Goal: Information Seeking & Learning: Check status

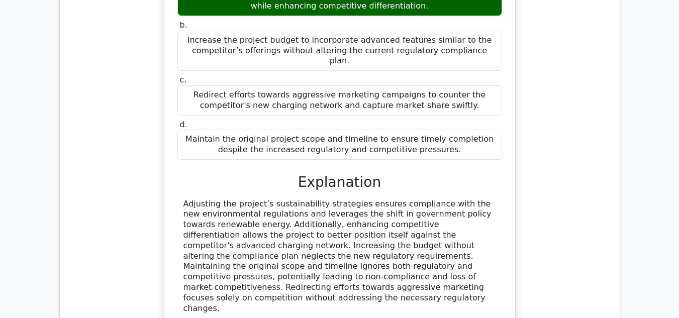
scroll to position [22505, 0]
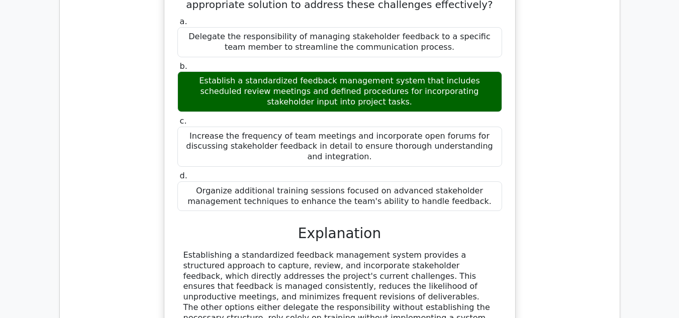
scroll to position [23057, 0]
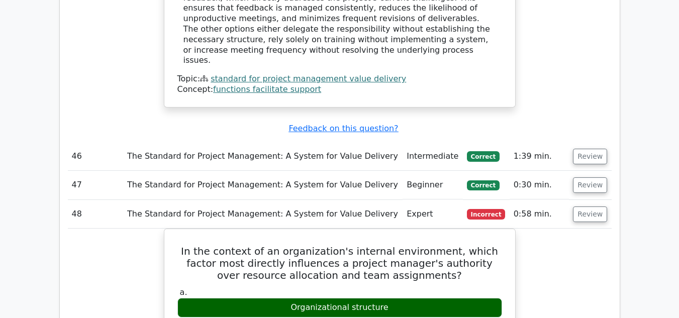
scroll to position [23409, 0]
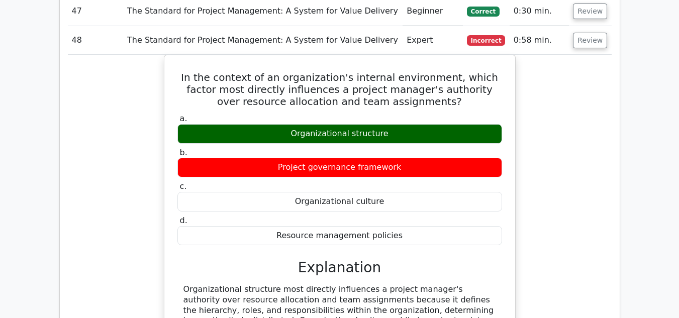
scroll to position [23509, 0]
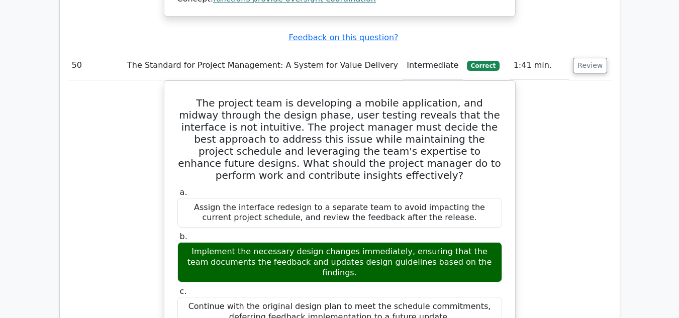
scroll to position [24464, 0]
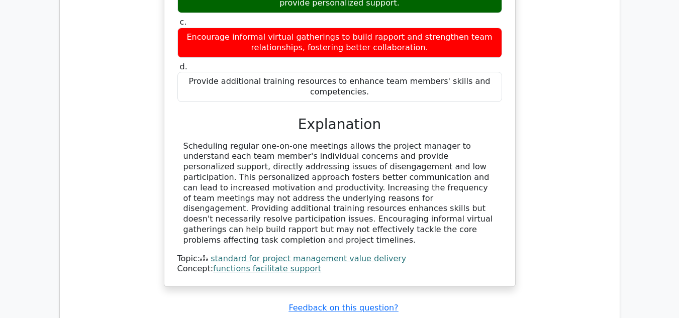
scroll to position [25167, 0]
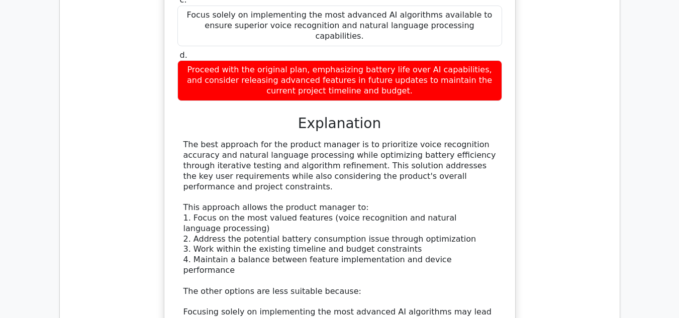
scroll to position [25870, 0]
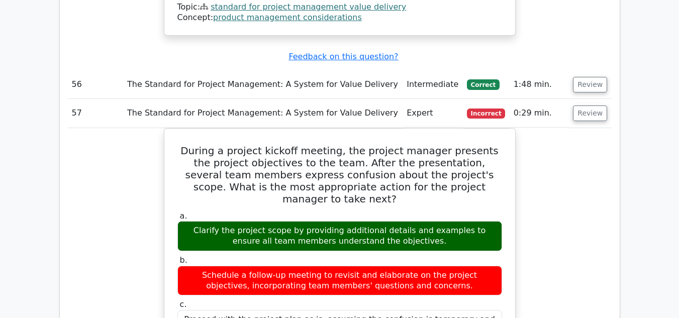
scroll to position [26373, 0]
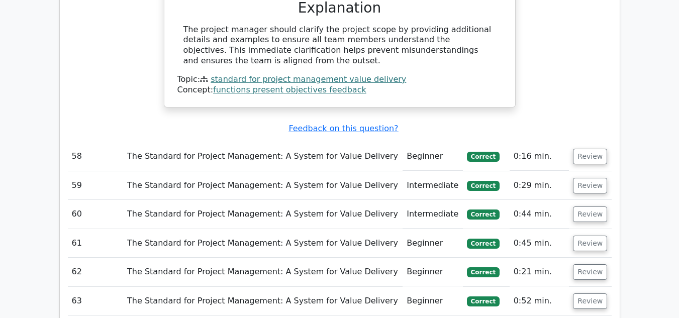
scroll to position [26775, 0]
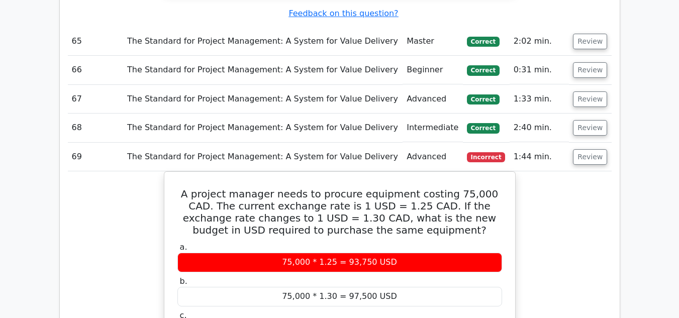
scroll to position [27428, 0]
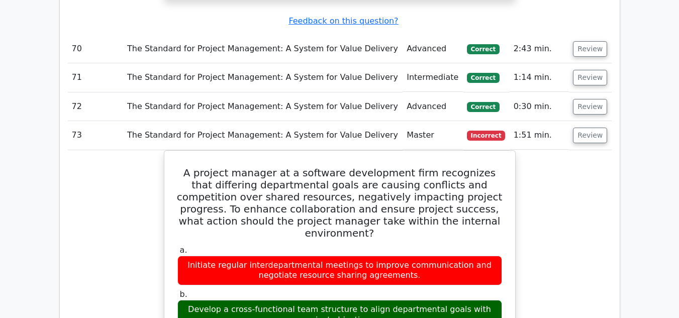
scroll to position [27980, 0]
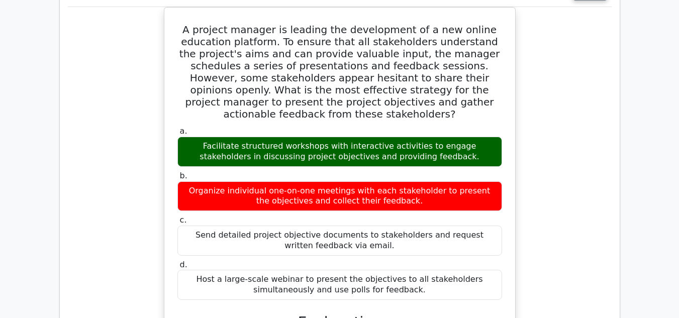
scroll to position [28633, 0]
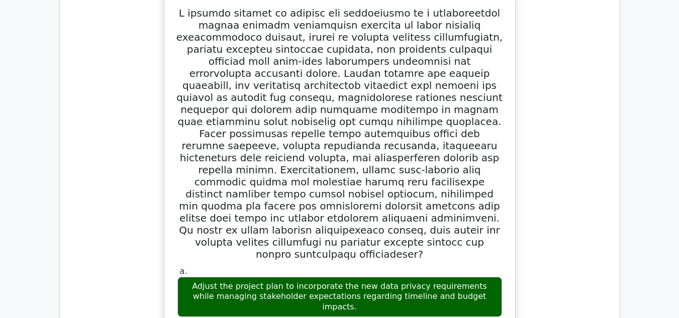
scroll to position [29236, 0]
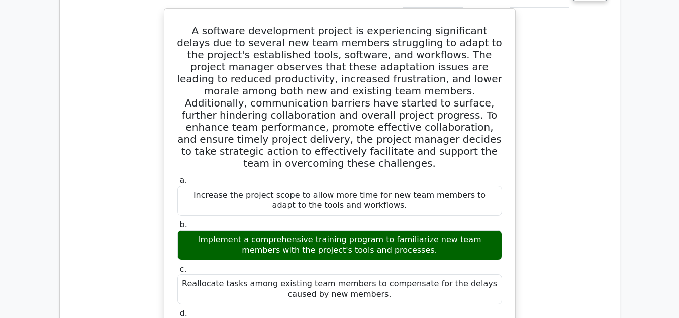
scroll to position [29889, 0]
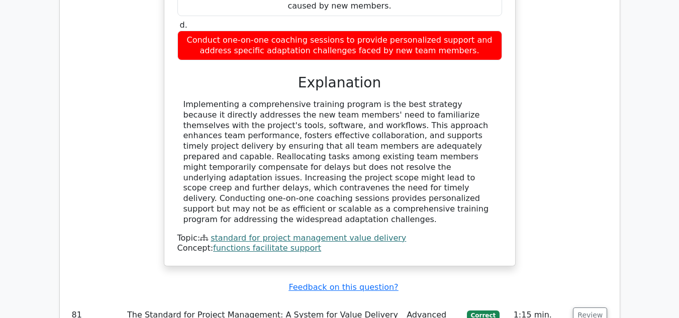
scroll to position [30241, 0]
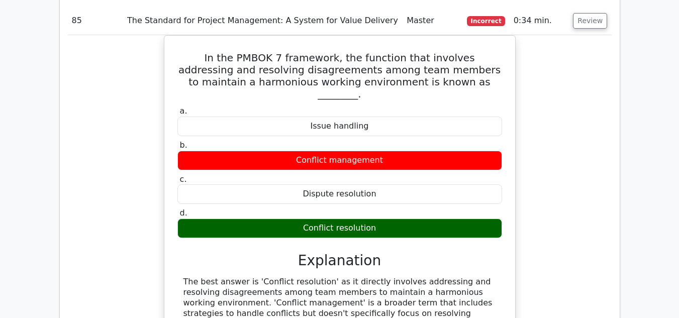
scroll to position [31195, 0]
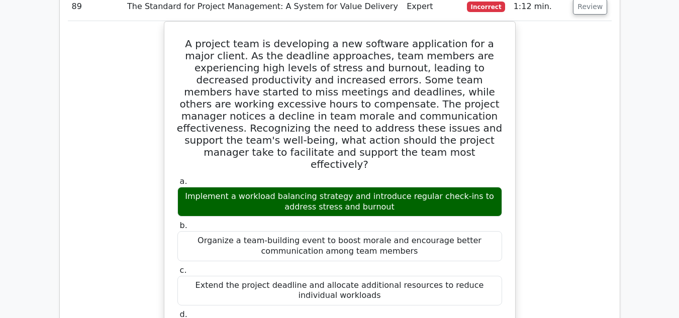
scroll to position [31748, 0]
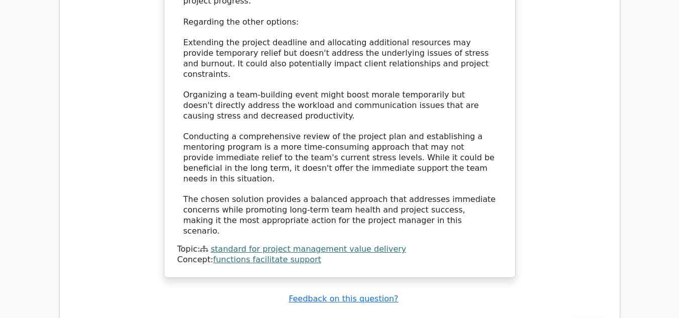
scroll to position [32250, 0]
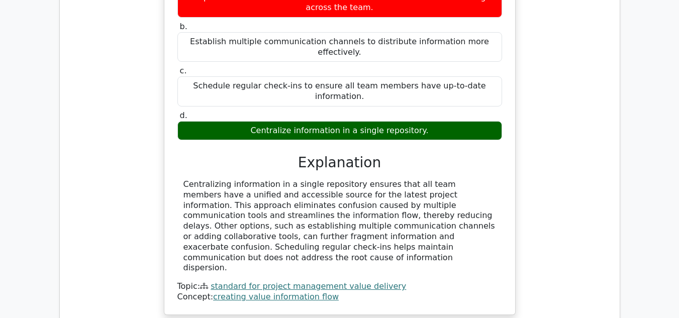
scroll to position [32803, 0]
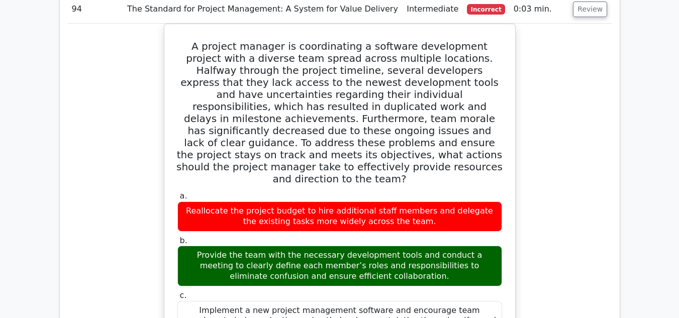
scroll to position [33154, 0]
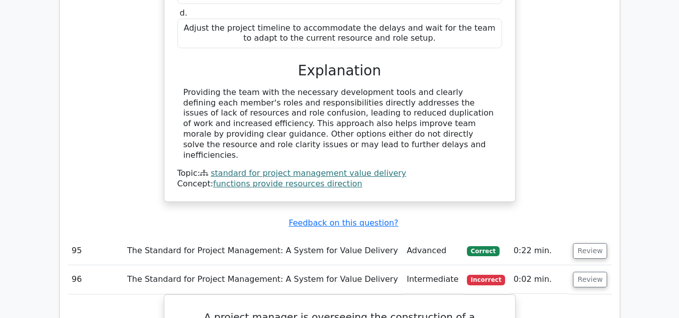
scroll to position [33506, 0]
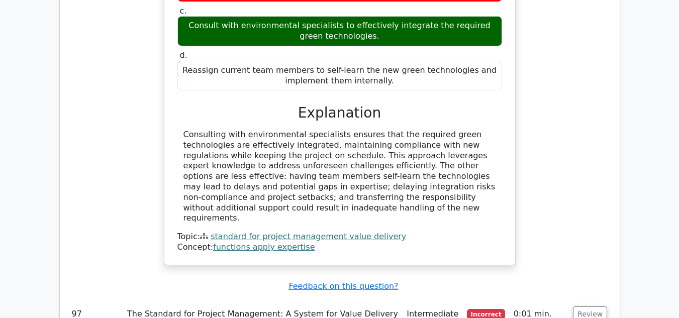
scroll to position [34109, 0]
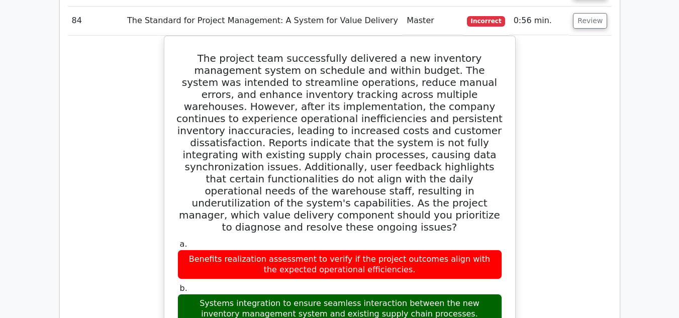
scroll to position [30542, 0]
